Goal: Task Accomplishment & Management: Use online tool/utility

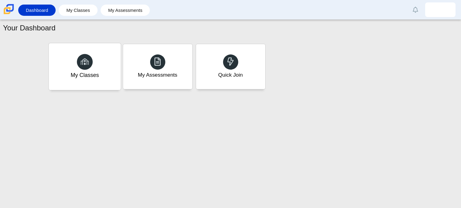
click at [101, 67] on div "My Classes" at bounding box center [85, 66] width 72 height 47
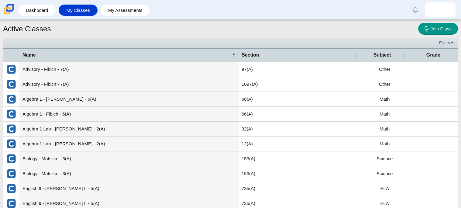
scroll to position [34, 0]
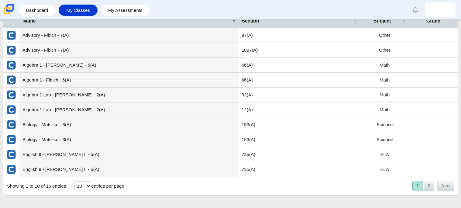
click at [54, 122] on td "Biology - Motszko - 3(A)" at bounding box center [128, 124] width 219 height 15
click at [44, 110] on td "Algebra 1 Lab - Diaz - 2(A)" at bounding box center [128, 109] width 219 height 15
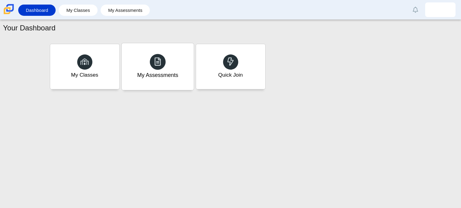
click at [172, 69] on div "My Assessments" at bounding box center [158, 66] width 72 height 47
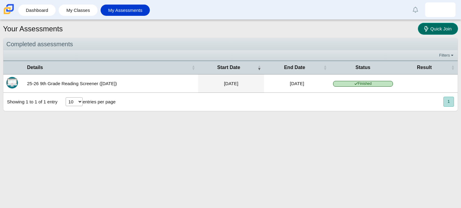
click at [442, 33] on link "Quick Join" at bounding box center [438, 29] width 40 height 12
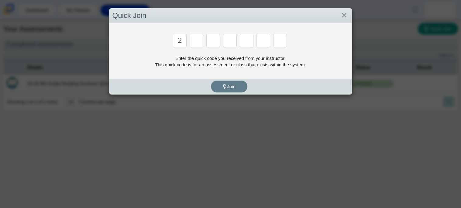
type input "2"
type input "c"
type input "u"
type input "p"
type input "s"
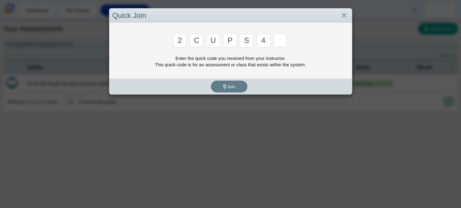
type input "4"
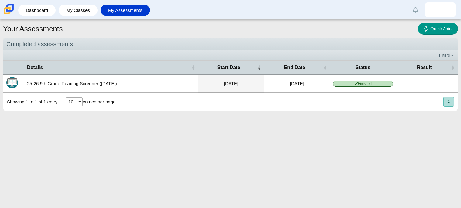
type input "a"
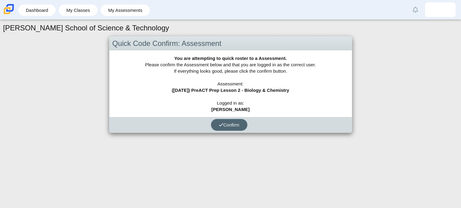
click at [237, 123] on span "Confirm" at bounding box center [229, 124] width 21 height 5
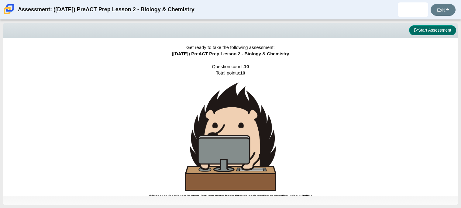
click at [439, 31] on button "Start Assessment" at bounding box center [432, 30] width 47 height 10
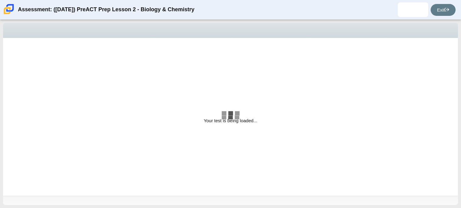
select select "88c27e0d-eae0-4ba9-ac20-9160ce6547ef"
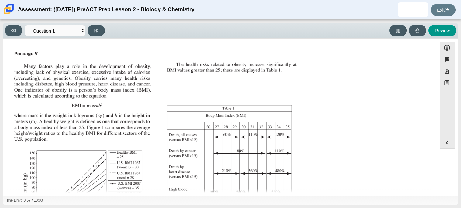
scroll to position [129, 0]
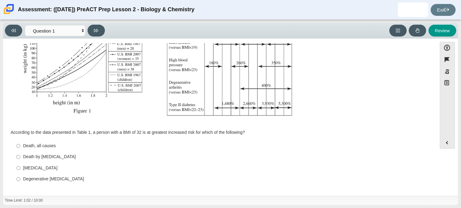
click at [43, 145] on div "Death, all causes" at bounding box center [224, 146] width 403 height 6
click at [20, 145] on input "Death, all causes Death, all causes" at bounding box center [18, 145] width 4 height 11
radio input "true"
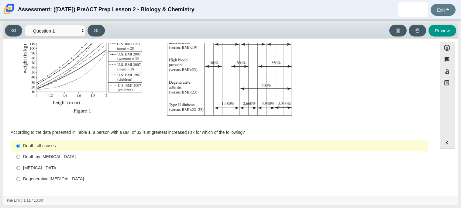
click at [49, 157] on div "Death by [MEDICAL_DATA]" at bounding box center [224, 157] width 403 height 6
click at [20, 157] on input "Death by [MEDICAL_DATA] Death by [MEDICAL_DATA]" at bounding box center [18, 156] width 4 height 11
radio input "true"
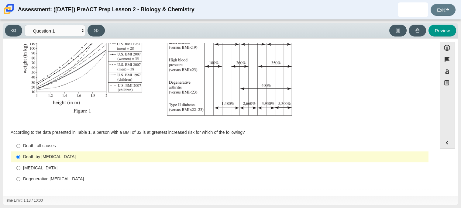
click at [48, 148] on div "Death, all causes" at bounding box center [224, 146] width 403 height 6
click at [20, 148] on input "Death, all causes Death, all causes" at bounding box center [18, 145] width 4 height 11
radio input "true"
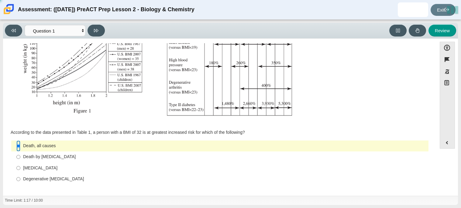
scroll to position [0, 0]
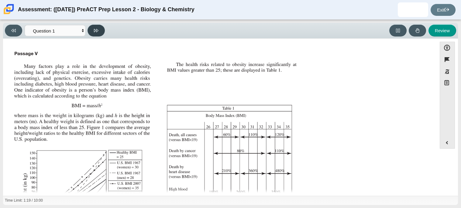
click at [97, 32] on icon at bounding box center [96, 30] width 5 height 5
select select "f31ee183-ab53-48c9-9374-3a18949ab500"
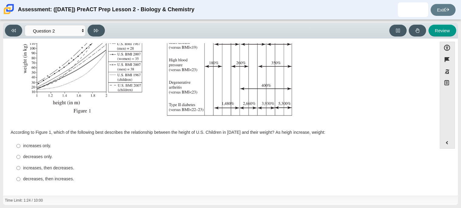
click at [38, 148] on div "increases only." at bounding box center [224, 146] width 403 height 6
click at [20, 148] on input "increases only. increases only." at bounding box center [18, 145] width 4 height 11
radio input "true"
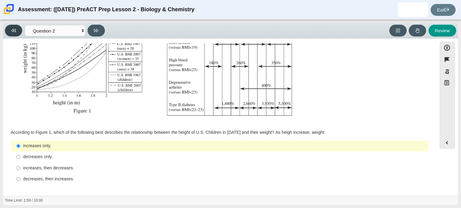
click at [19, 35] on button at bounding box center [13, 31] width 17 height 12
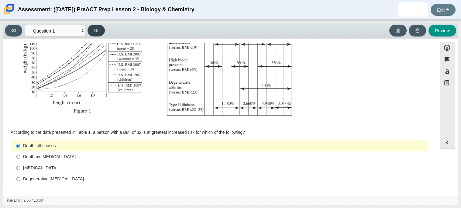
click at [95, 32] on icon at bounding box center [96, 30] width 5 height 5
click at [101, 33] on button at bounding box center [96, 31] width 17 height 12
select select "45e82964-709e-4180-9336-970e18221224"
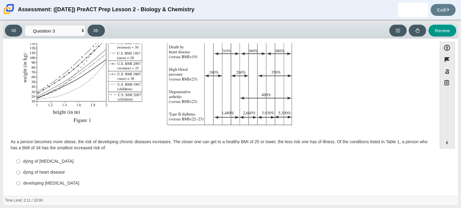
scroll to position [135, 0]
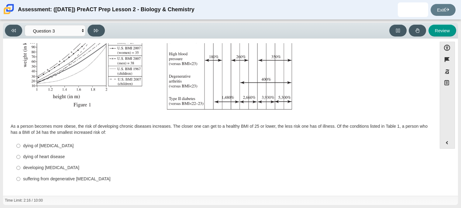
click at [52, 175] on label "suffering from degenerative [MEDICAL_DATA] suffering from degenerative [MEDICAL…" at bounding box center [220, 178] width 416 height 11
click at [20, 175] on input "suffering from degenerative [MEDICAL_DATA] suffering from degenerative [MEDICAL…" at bounding box center [18, 178] width 4 height 11
radio input "true"
